Goal: Task Accomplishment & Management: Use online tool/utility

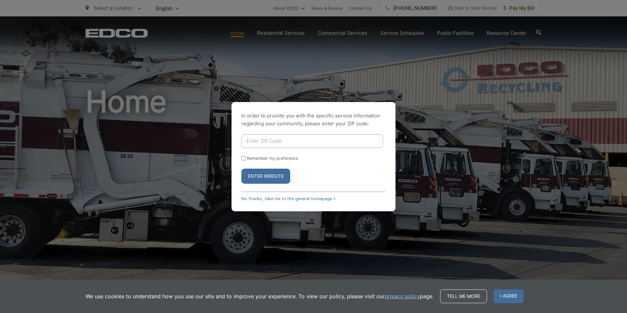
click at [269, 143] on input "Enter ZIP Code" at bounding box center [313, 141] width 142 height 14
type input "92084"
click at [275, 177] on button "Enter Website" at bounding box center [266, 176] width 49 height 15
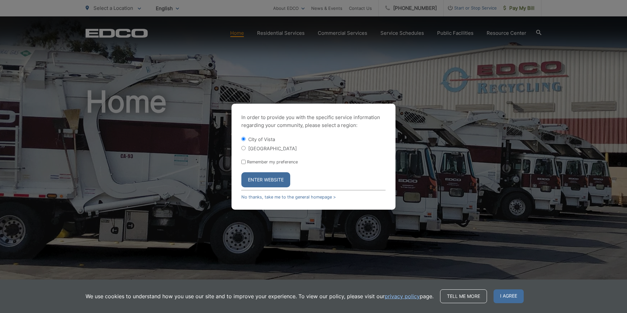
click at [275, 177] on button "Enter Website" at bounding box center [266, 179] width 49 height 15
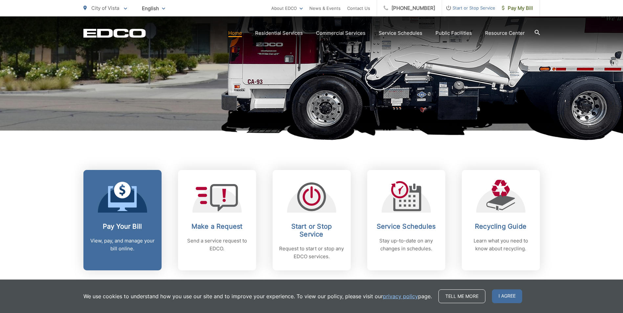
scroll to position [164, 0]
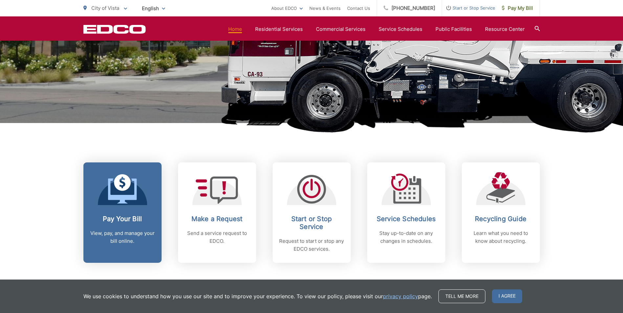
click at [112, 221] on h2 "Pay Your Bill" at bounding box center [122, 219] width 65 height 8
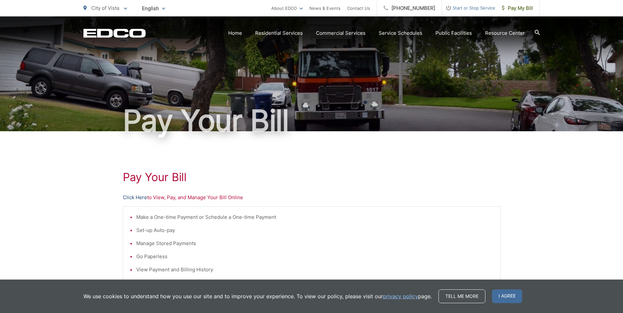
click at [130, 198] on link "Click Here" at bounding box center [135, 198] width 24 height 8
